Goal: Task Accomplishment & Management: Manage account settings

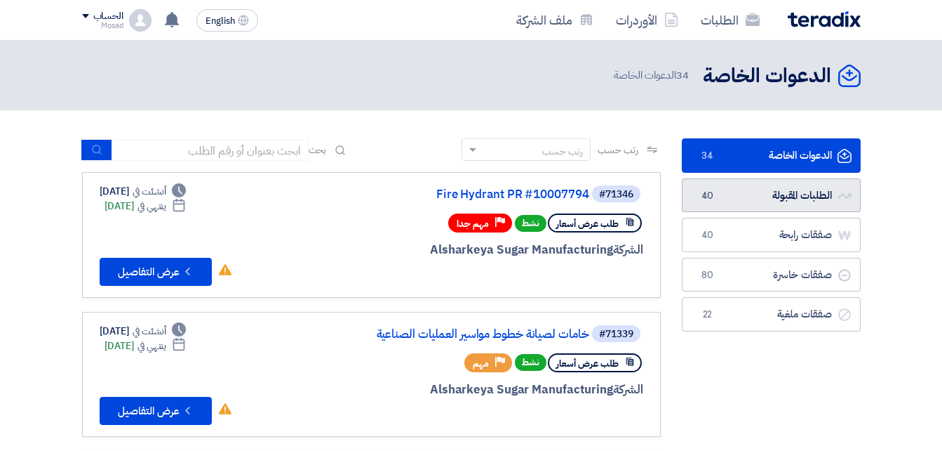
click at [736, 194] on link "الطلبات المقبولة الطلبات المقبولة 40" at bounding box center [771, 195] width 179 height 34
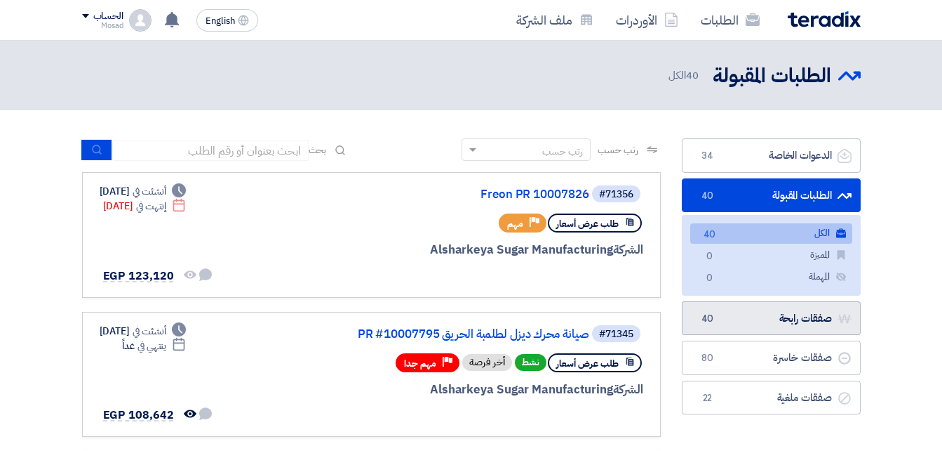
click at [737, 315] on link "صفقات رابحة صفقات رابحة 40" at bounding box center [771, 318] width 179 height 34
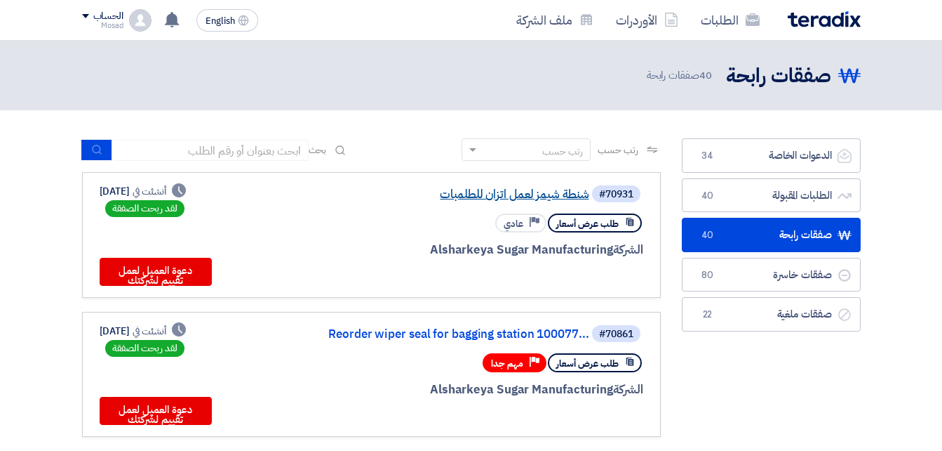
click at [514, 188] on link "شنطة شيمز لعمل اتزان للطلمبات" at bounding box center [449, 194] width 281 height 13
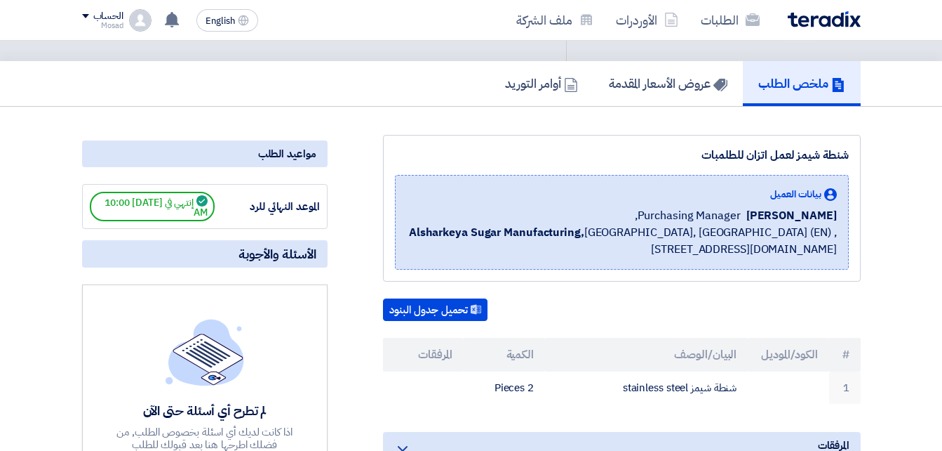
scroll to position [70, 0]
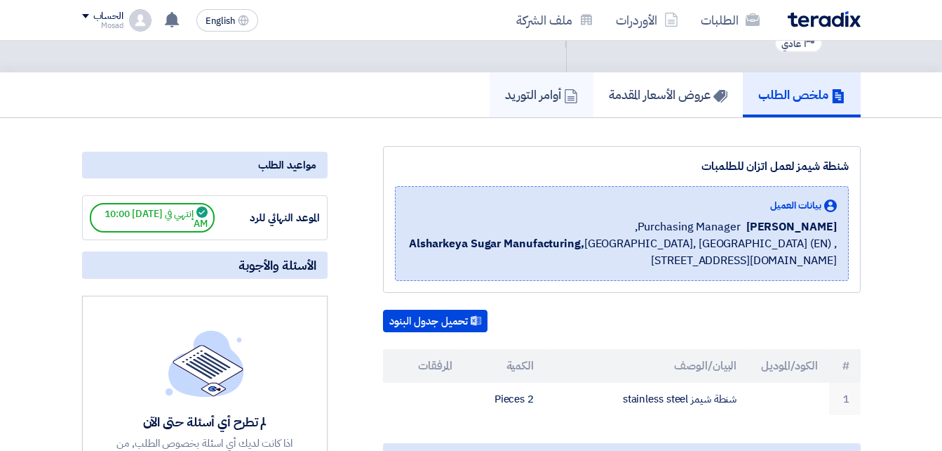
click at [565, 98] on use at bounding box center [571, 96] width 13 height 14
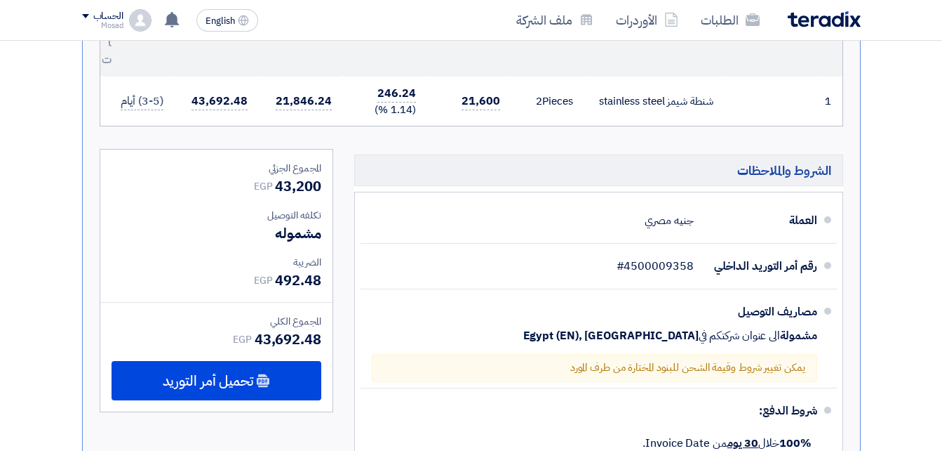
scroll to position [421, 0]
